Goal: Transaction & Acquisition: Purchase product/service

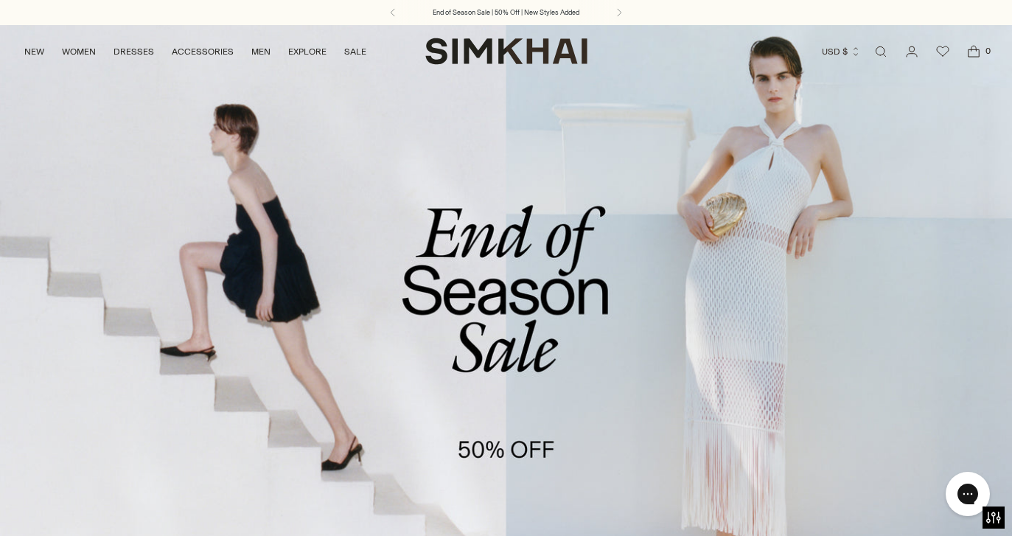
scroll to position [599, 0]
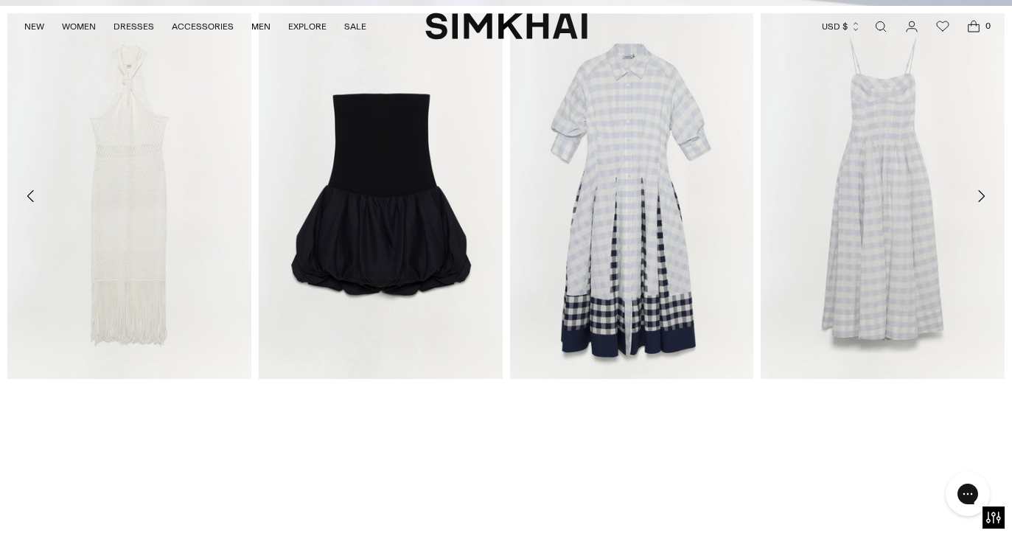
click at [982, 192] on icon "Move to next carousel slide" at bounding box center [981, 196] width 18 height 18
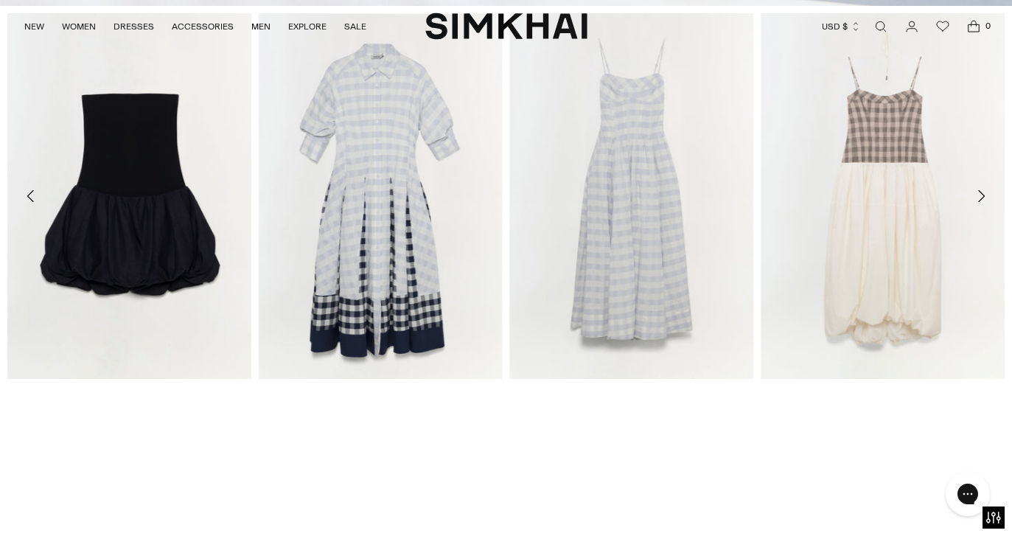
click at [982, 192] on icon "Move to next carousel slide" at bounding box center [981, 196] width 18 height 18
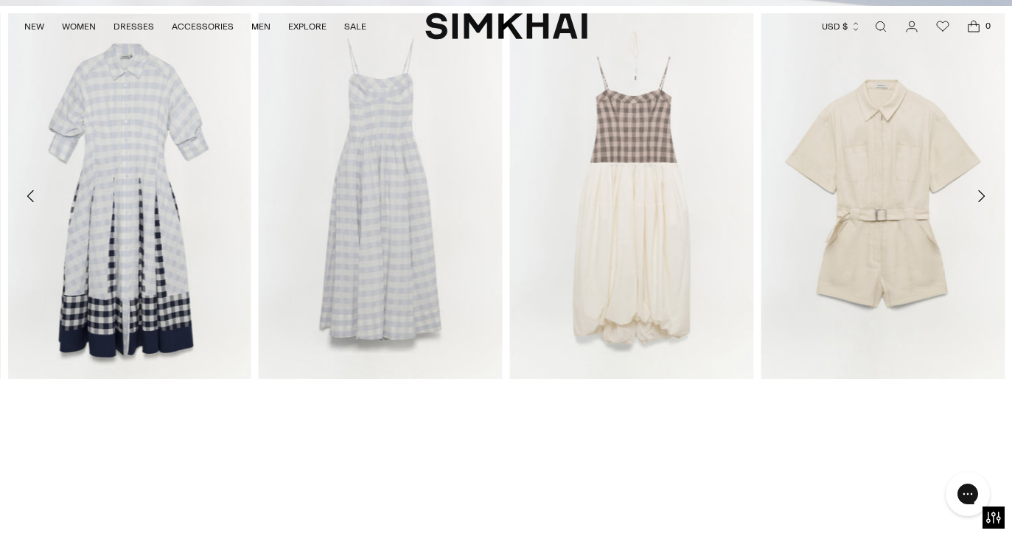
click at [982, 198] on icon "Move to next carousel slide" at bounding box center [981, 196] width 18 height 18
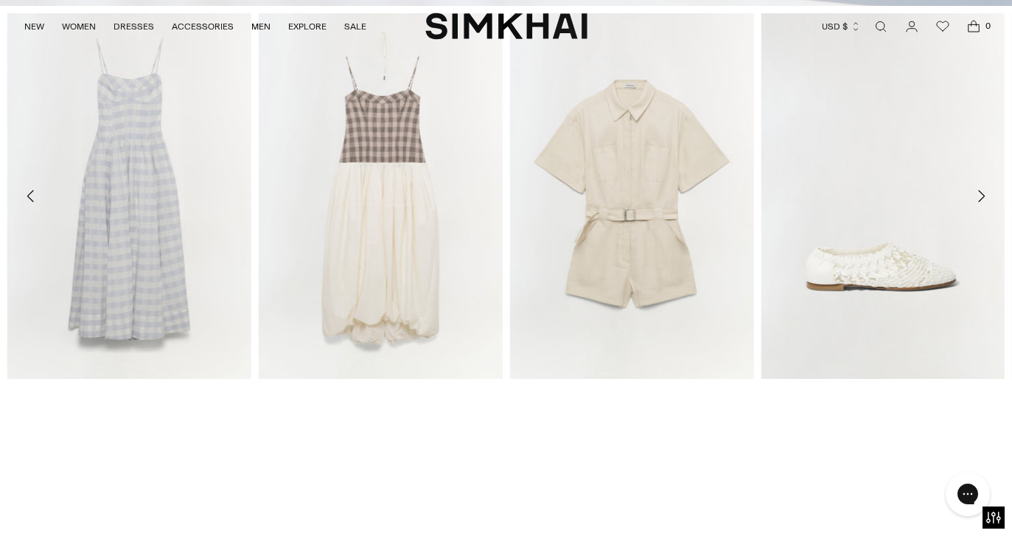
click at [982, 195] on icon "Move to next carousel slide" at bounding box center [981, 196] width 18 height 18
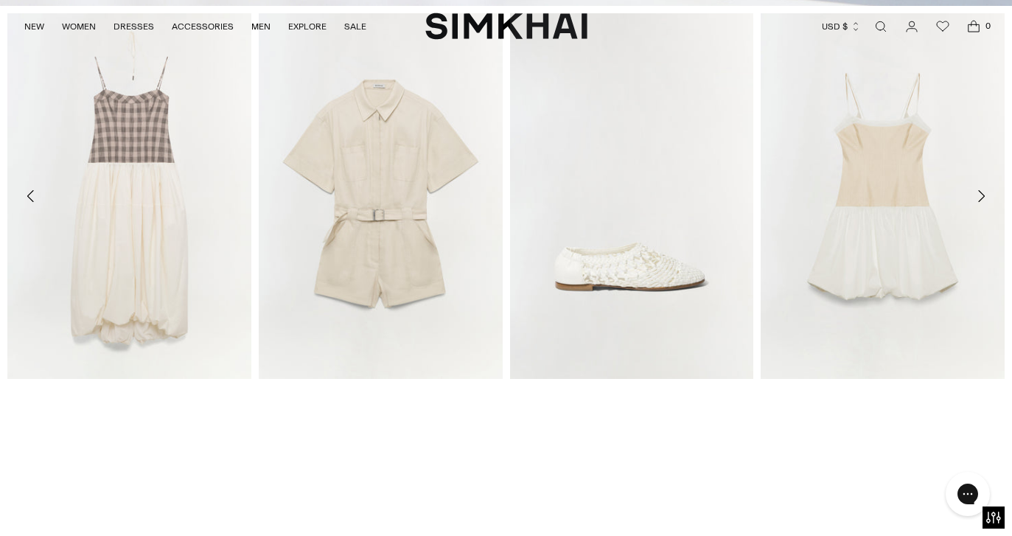
click at [982, 196] on icon "Move to next carousel slide" at bounding box center [981, 196] width 18 height 18
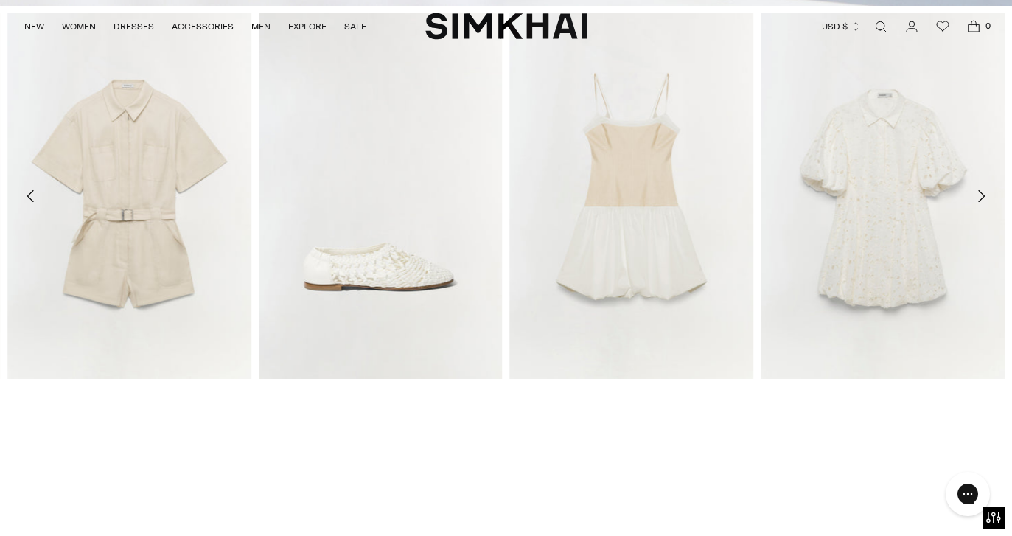
click at [983, 196] on icon "Move to next carousel slide" at bounding box center [981, 196] width 18 height 18
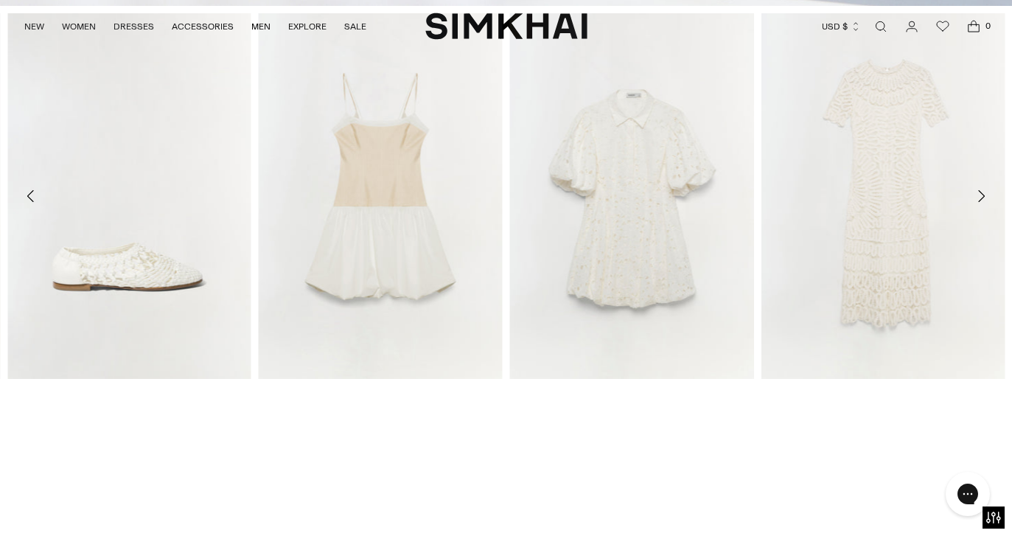
click at [983, 196] on icon "Move to next carousel slide" at bounding box center [981, 196] width 18 height 18
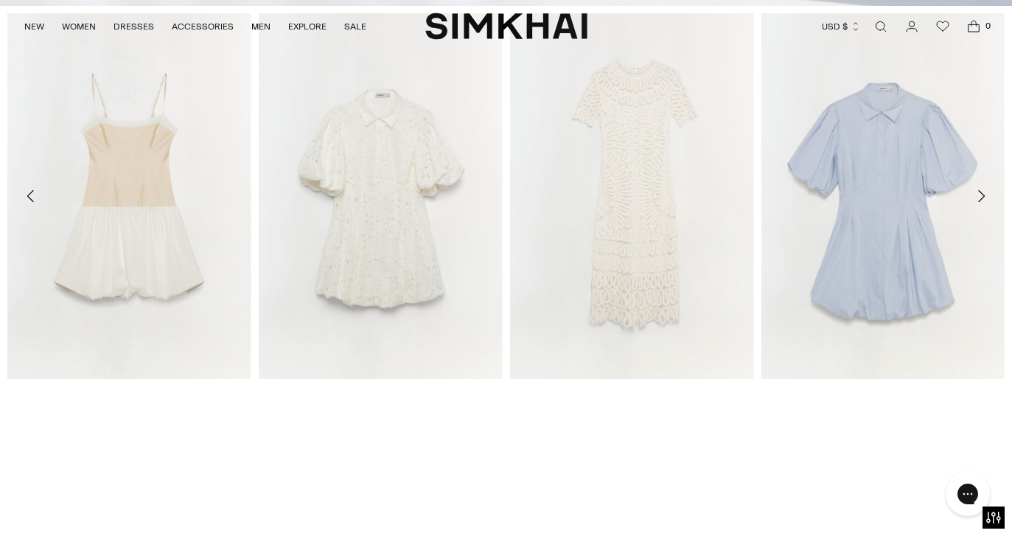
click at [983, 195] on icon "Move to next carousel slide" at bounding box center [981, 196] width 18 height 18
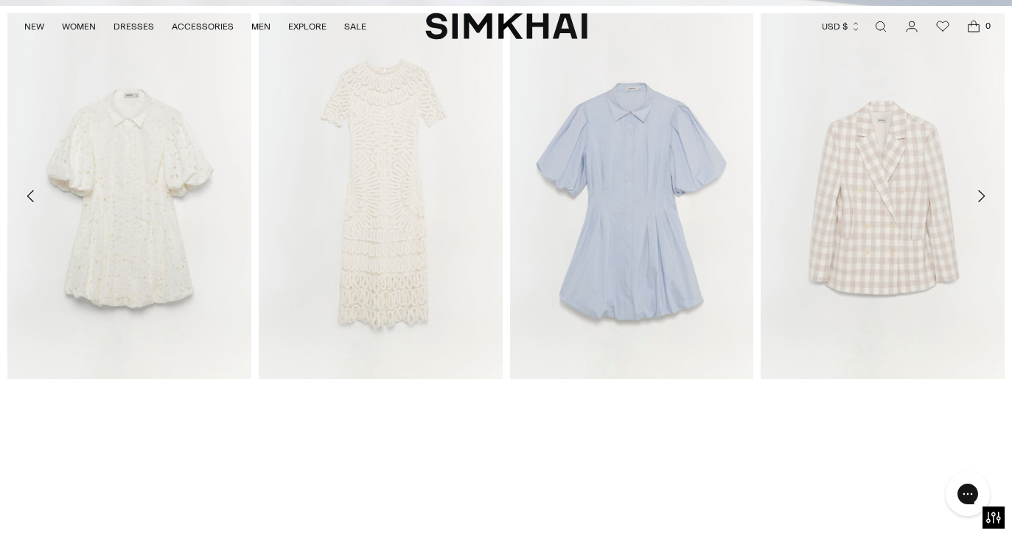
click at [983, 195] on icon "Move to next carousel slide" at bounding box center [981, 196] width 18 height 18
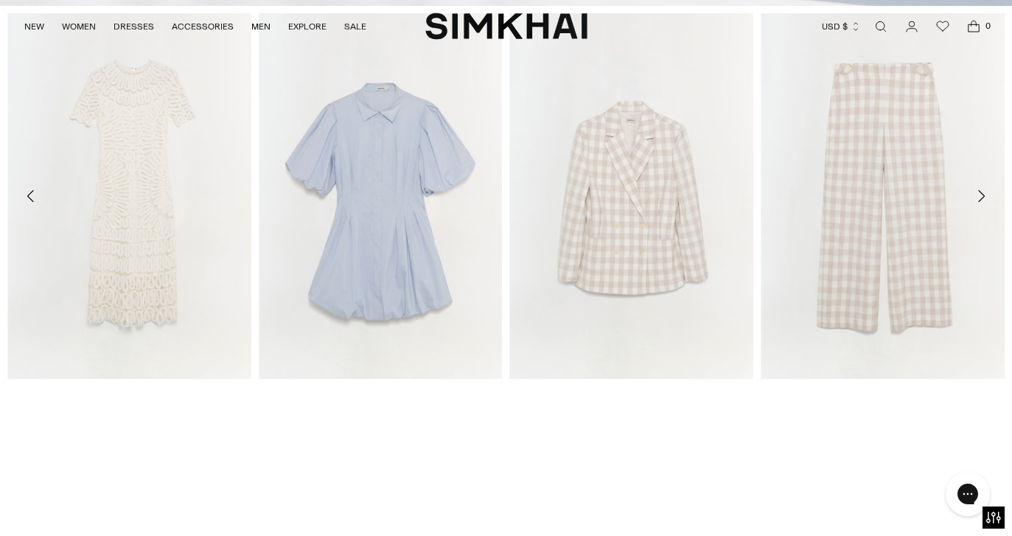
click at [984, 196] on icon "Move to next carousel slide" at bounding box center [981, 196] width 18 height 18
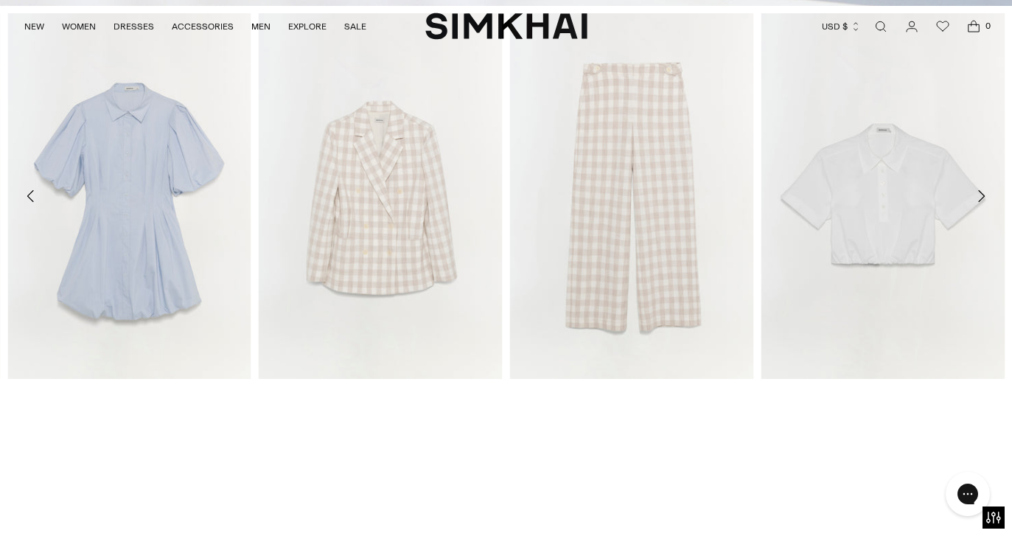
click at [984, 196] on icon "Move to next carousel slide" at bounding box center [981, 196] width 7 height 12
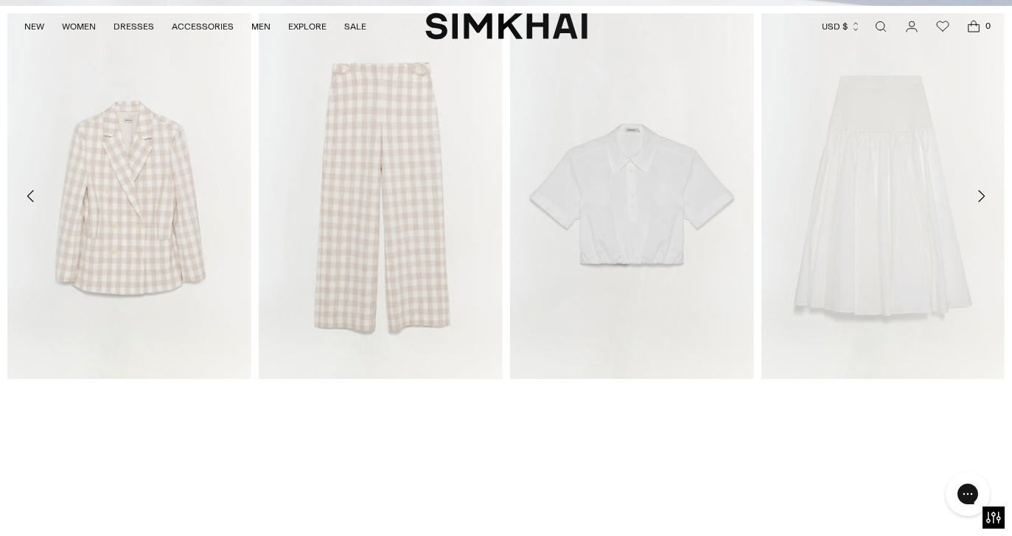
click at [984, 196] on icon "Move to next carousel slide" at bounding box center [981, 196] width 7 height 12
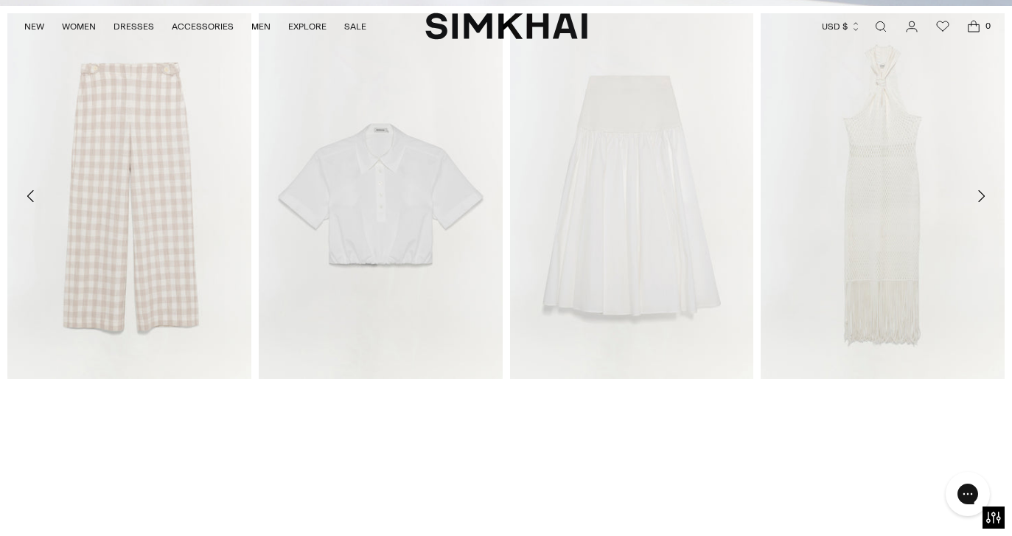
click at [984, 196] on icon "Move to next carousel slide" at bounding box center [981, 196] width 18 height 18
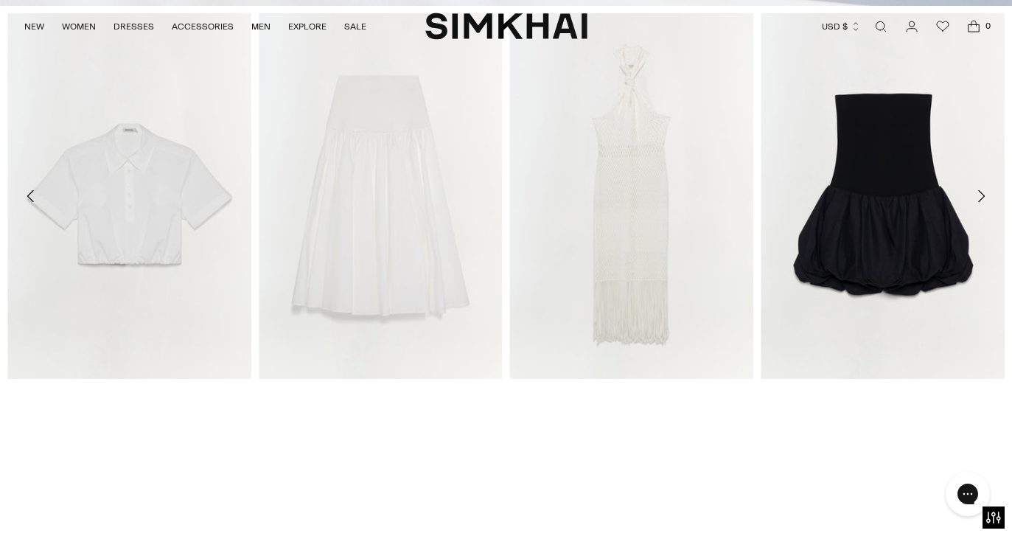
click at [984, 196] on icon "Move to next carousel slide" at bounding box center [981, 196] width 18 height 18
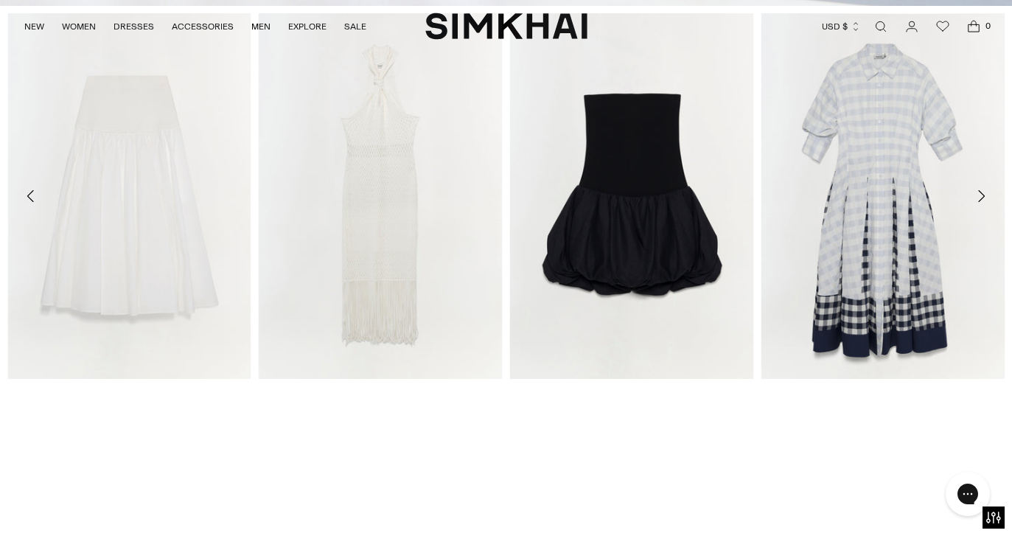
click at [984, 196] on icon "Move to next carousel slide" at bounding box center [981, 196] width 18 height 18
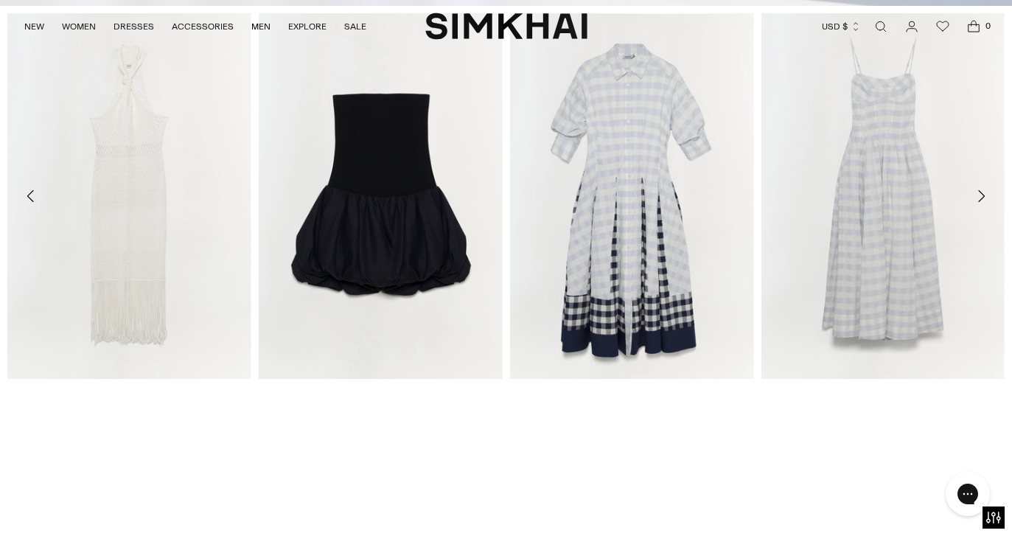
click at [984, 196] on icon "Move to next carousel slide" at bounding box center [981, 196] width 18 height 18
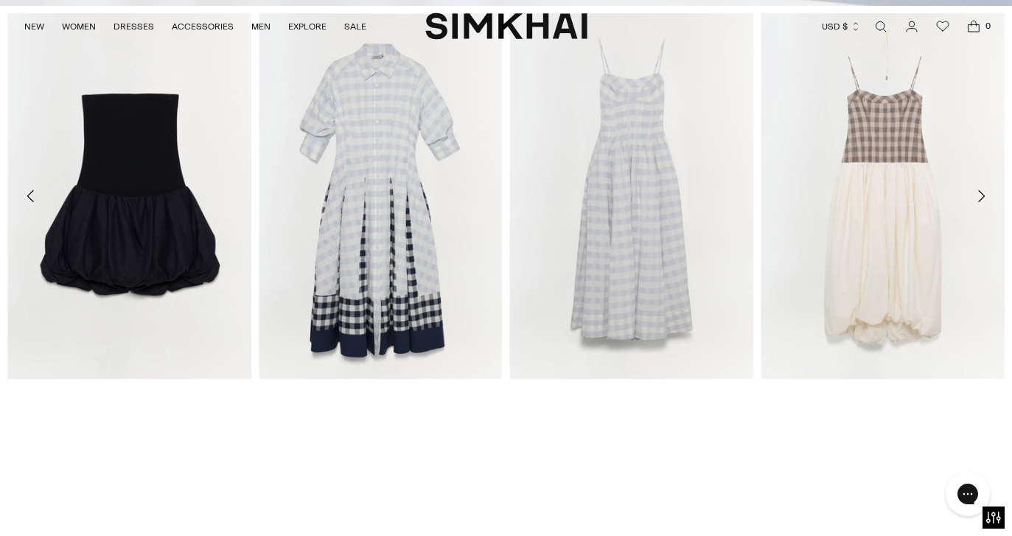
click at [984, 196] on icon "Move to next carousel slide" at bounding box center [981, 196] width 18 height 18
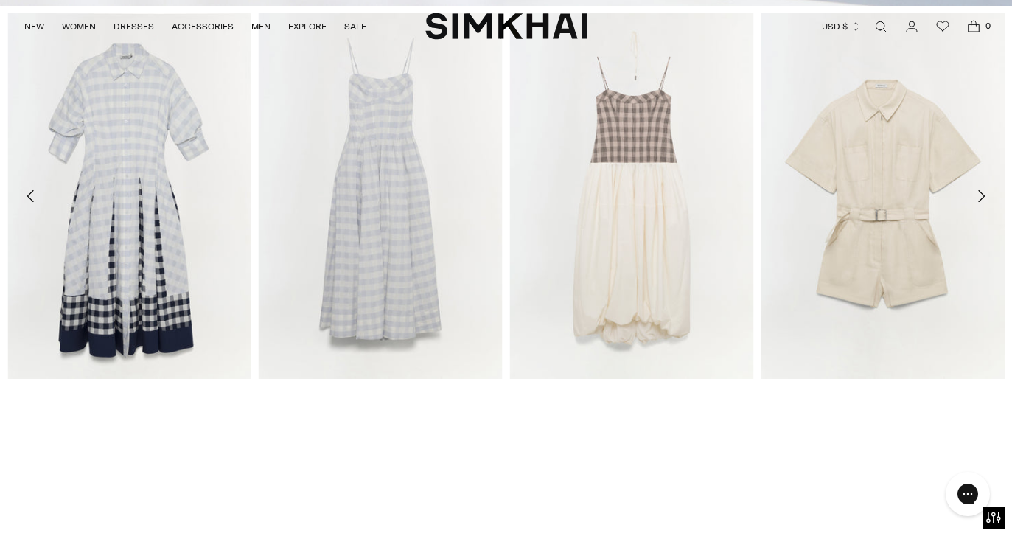
click at [983, 195] on icon "Move to next carousel slide" at bounding box center [981, 196] width 18 height 18
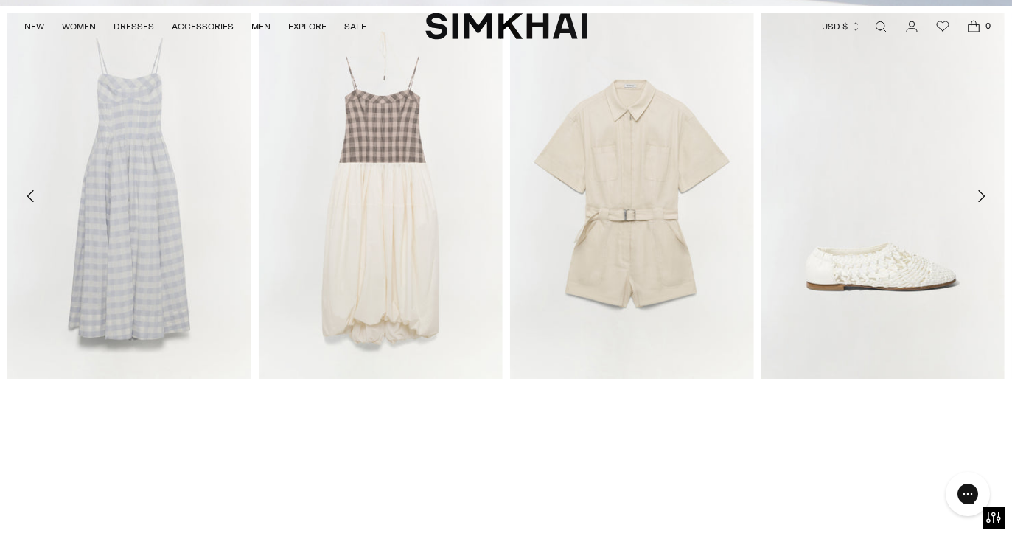
click at [983, 195] on icon "Move to next carousel slide" at bounding box center [981, 196] width 18 height 18
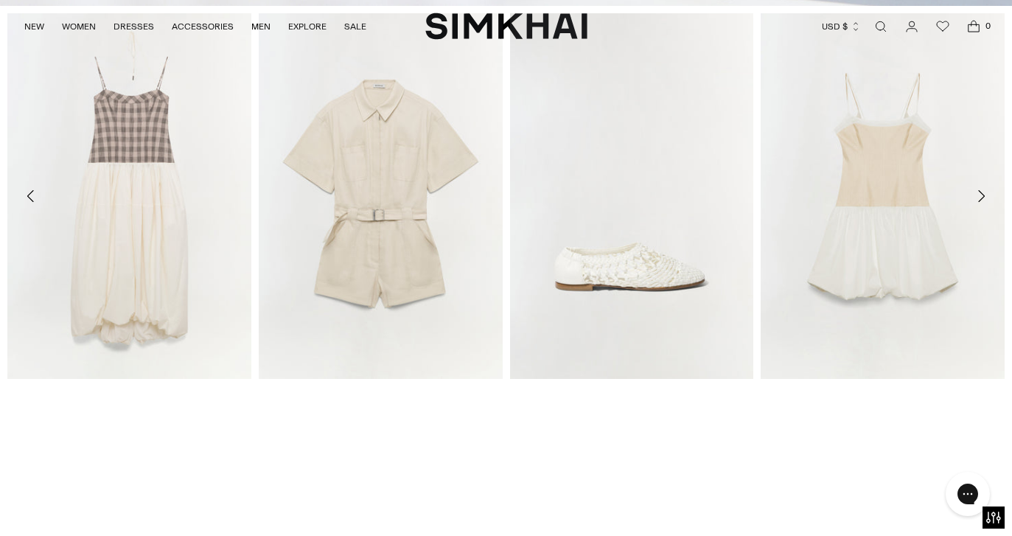
click at [983, 194] on icon "Move to next carousel slide" at bounding box center [981, 196] width 7 height 12
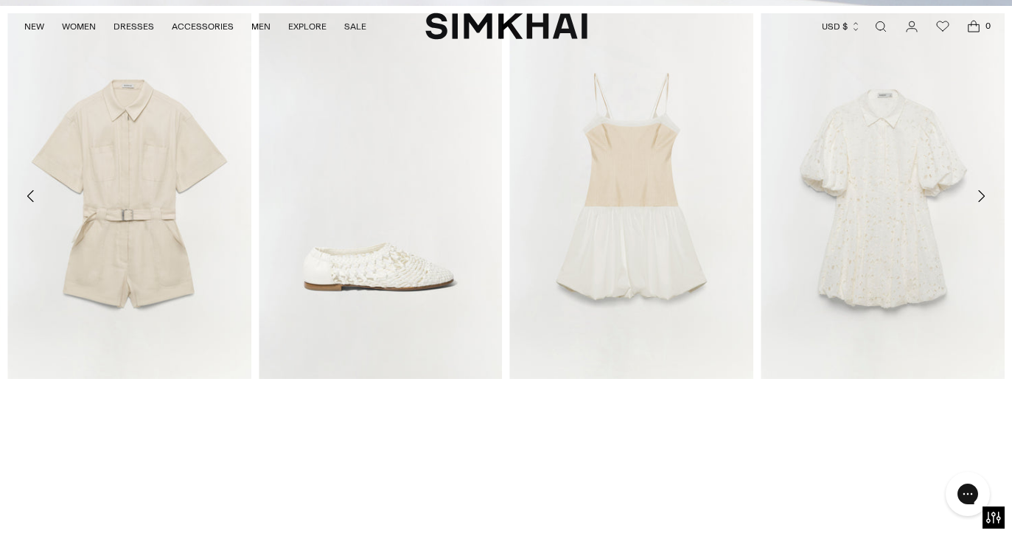
click at [983, 194] on icon "Move to next carousel slide" at bounding box center [981, 196] width 7 height 12
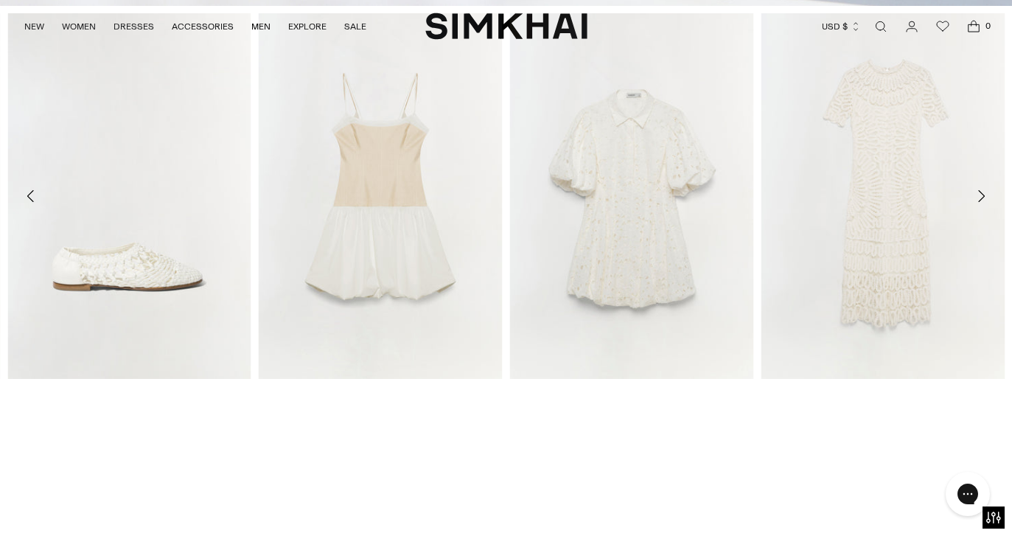
click at [983, 194] on icon "Move to next carousel slide" at bounding box center [981, 196] width 7 height 12
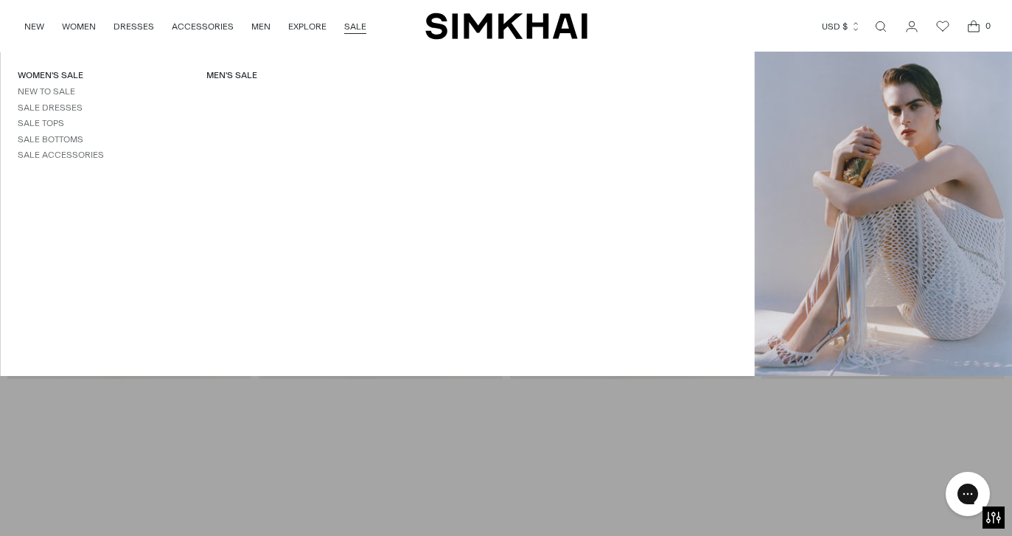
click at [356, 27] on link "SALE" at bounding box center [355, 26] width 22 height 32
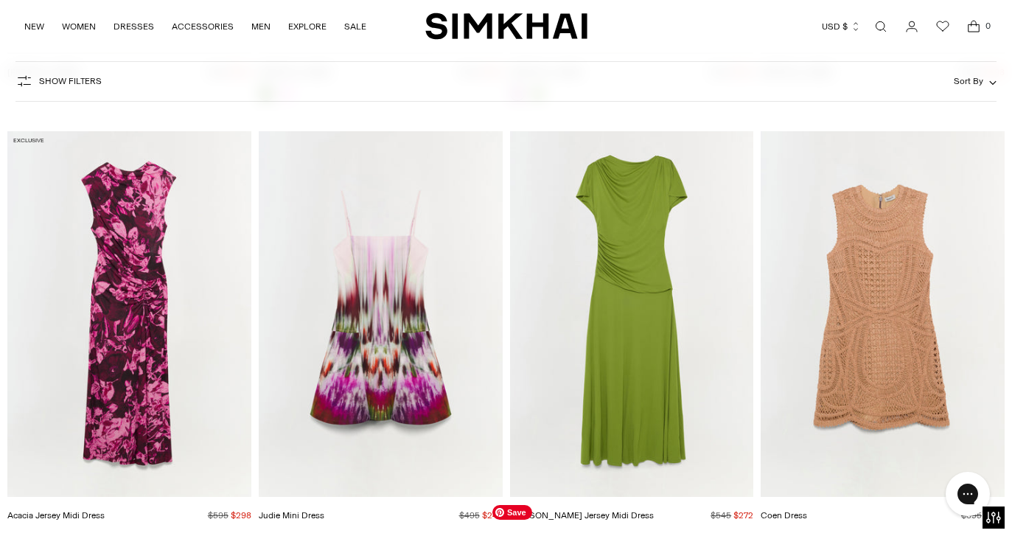
scroll to position [46631, 0]
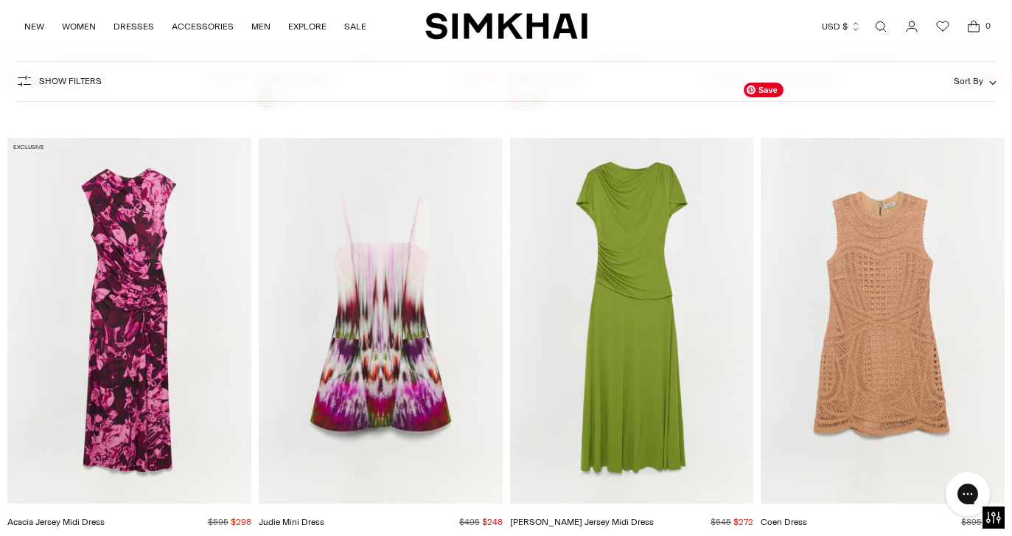
click at [0, 0] on img "Coen Dress" at bounding box center [0, 0] width 0 height 0
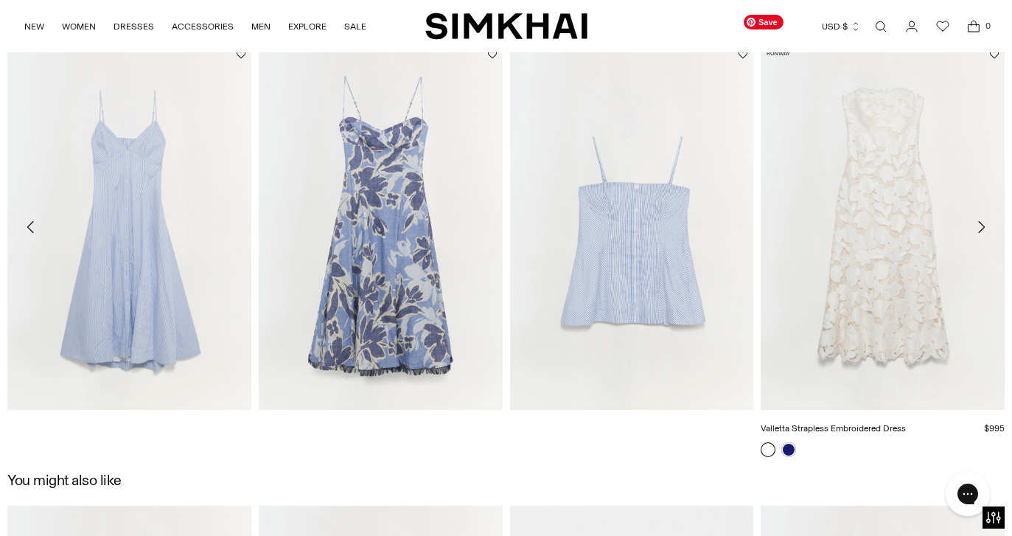
scroll to position [1638, 0]
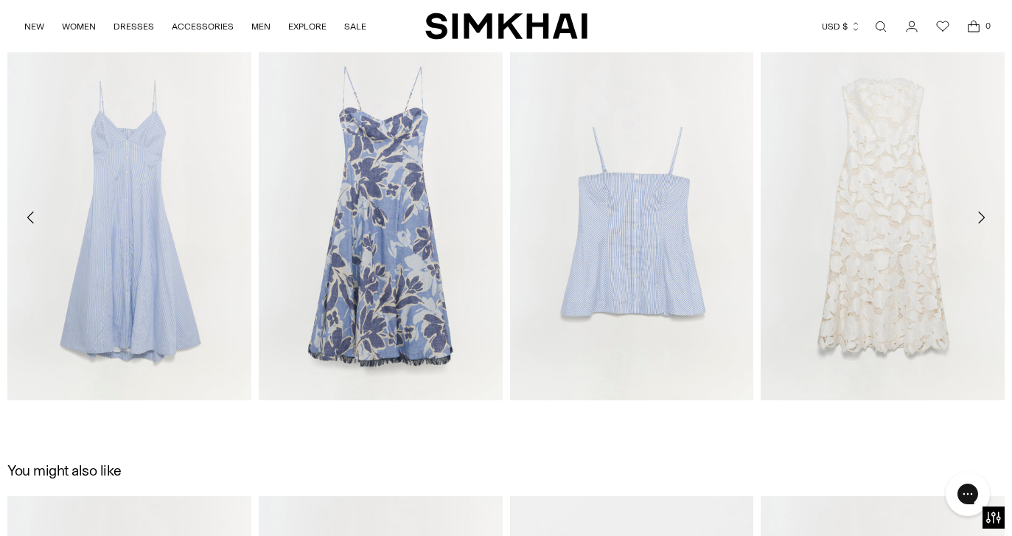
click at [981, 216] on icon "Move to next carousel slide" at bounding box center [981, 218] width 18 height 18
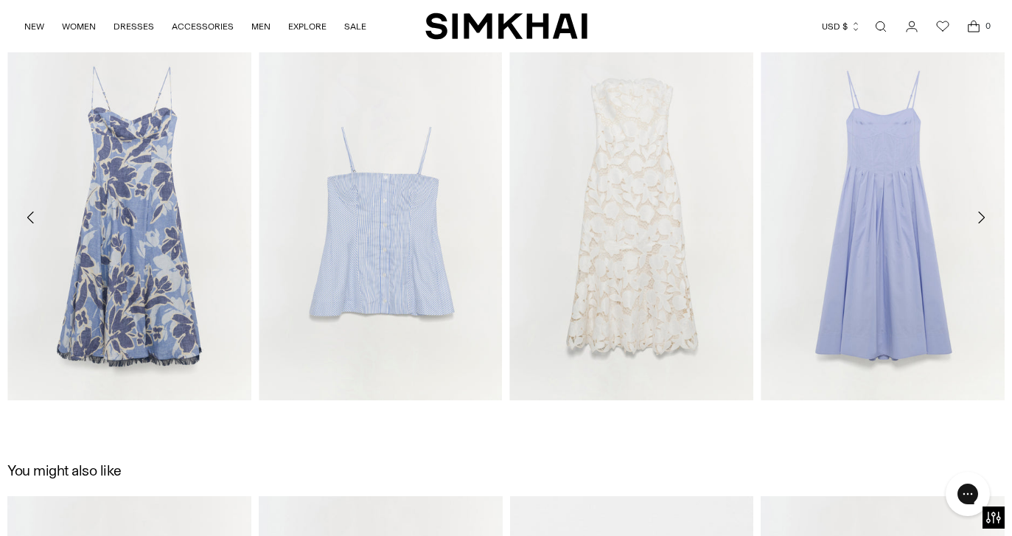
click at [981, 216] on icon "Move to next carousel slide" at bounding box center [981, 218] width 18 height 18
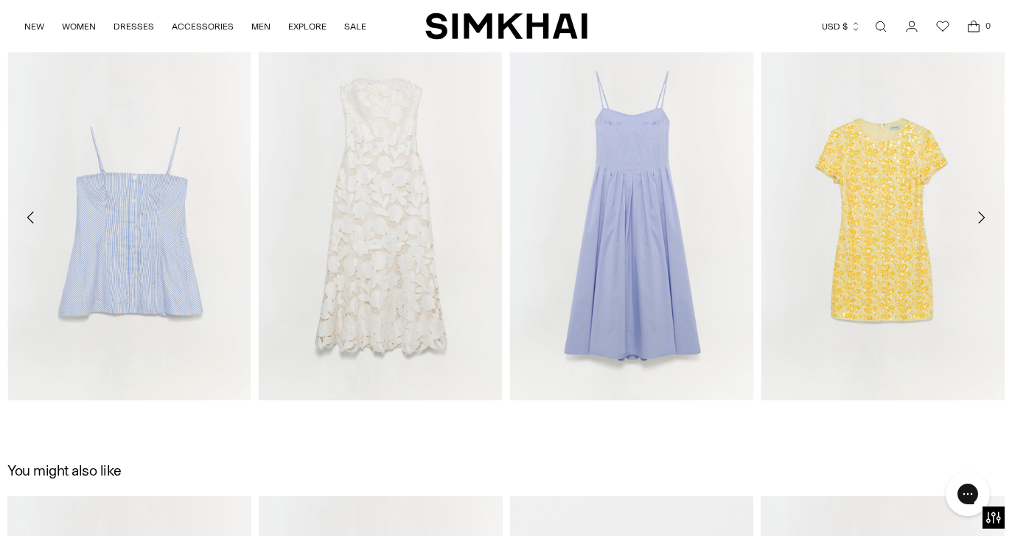
click at [981, 216] on icon "Move to next carousel slide" at bounding box center [981, 218] width 18 height 18
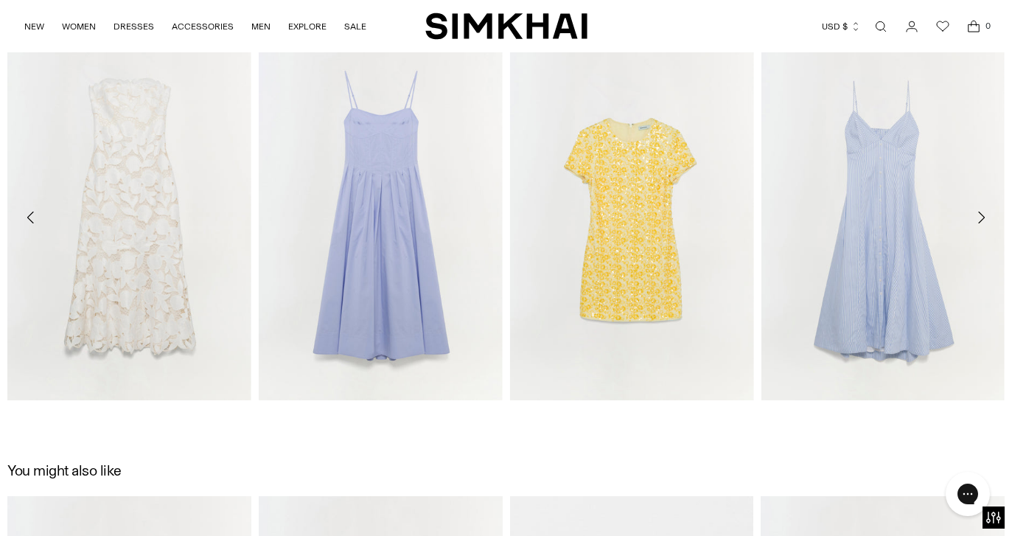
click at [981, 216] on icon "Move to next carousel slide" at bounding box center [981, 218] width 18 height 18
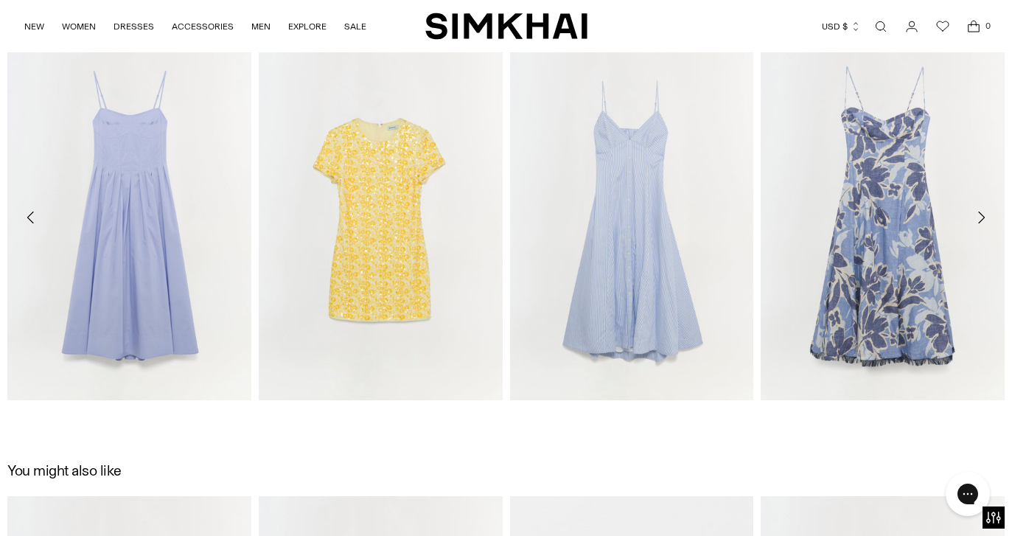
click at [981, 216] on icon "Move to next carousel slide" at bounding box center [981, 218] width 18 height 18
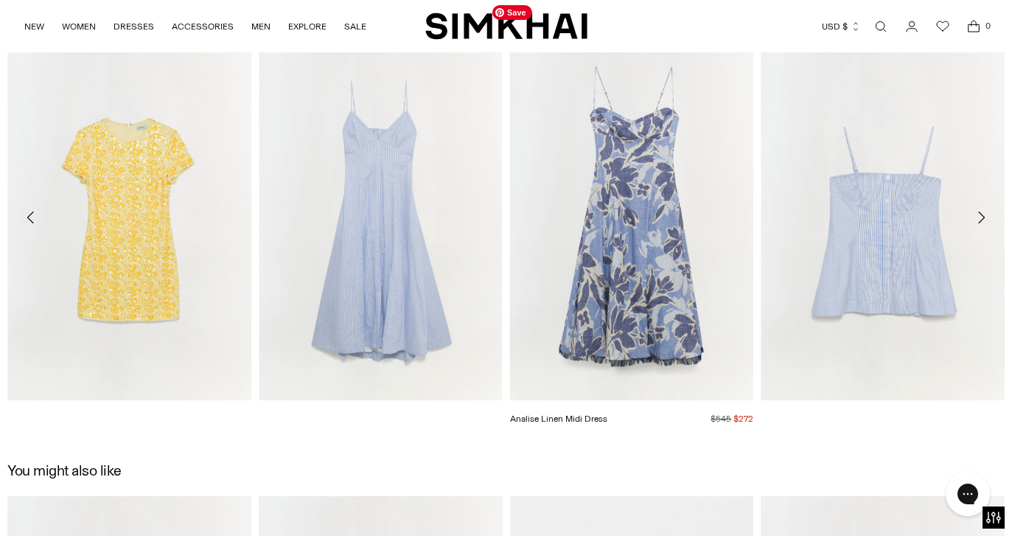
click at [0, 0] on img "Analise Linen Midi Dress" at bounding box center [0, 0] width 0 height 0
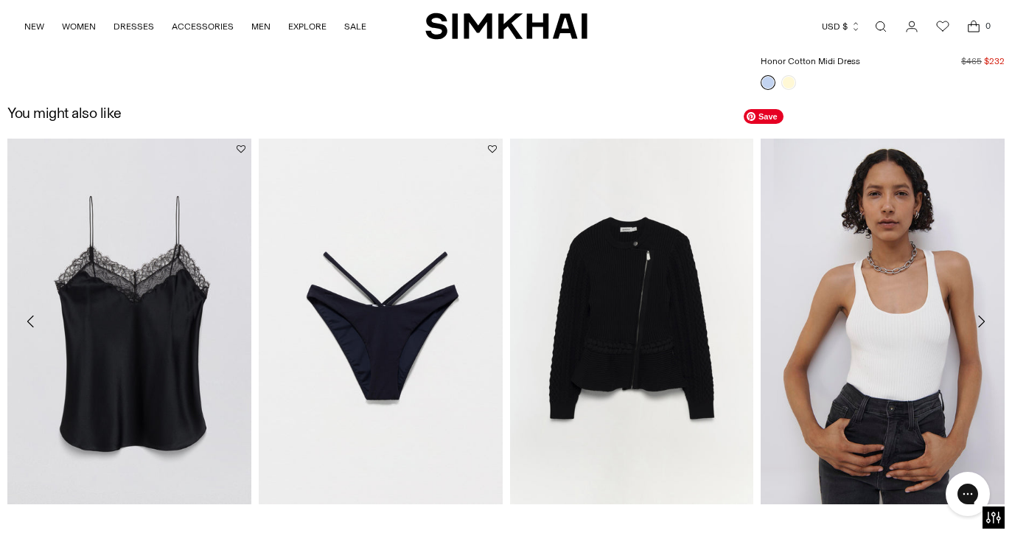
scroll to position [2488, 0]
